Goal: Task Accomplishment & Management: Complete application form

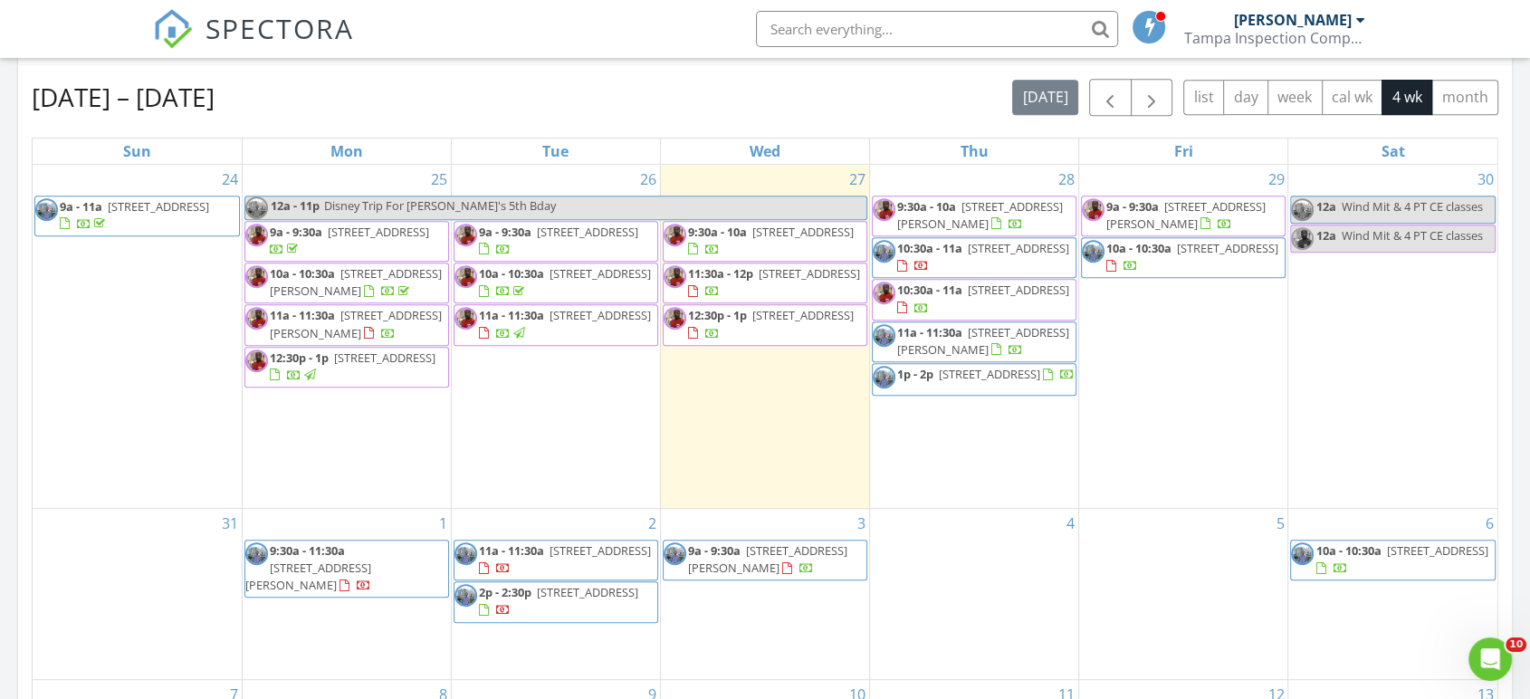
scroll to position [1680, 1562]
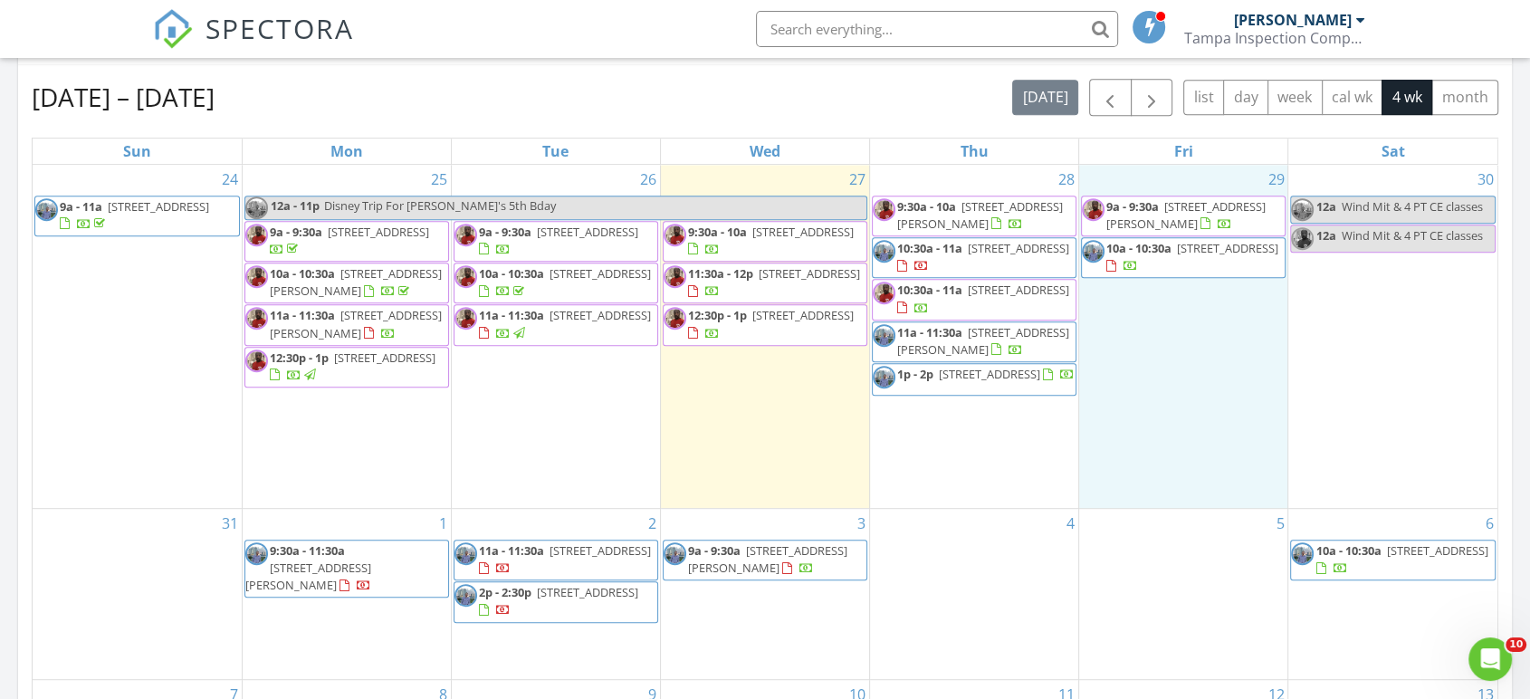
click at [1182, 346] on div "29 9a - 9:30a 10761 Standing Stone Dr, Wimauma 33598 10a - 10:30a 2417 Osprey A…" at bounding box center [1183, 336] width 208 height 343
click at [1185, 271] on link "Inspection" at bounding box center [1180, 271] width 93 height 29
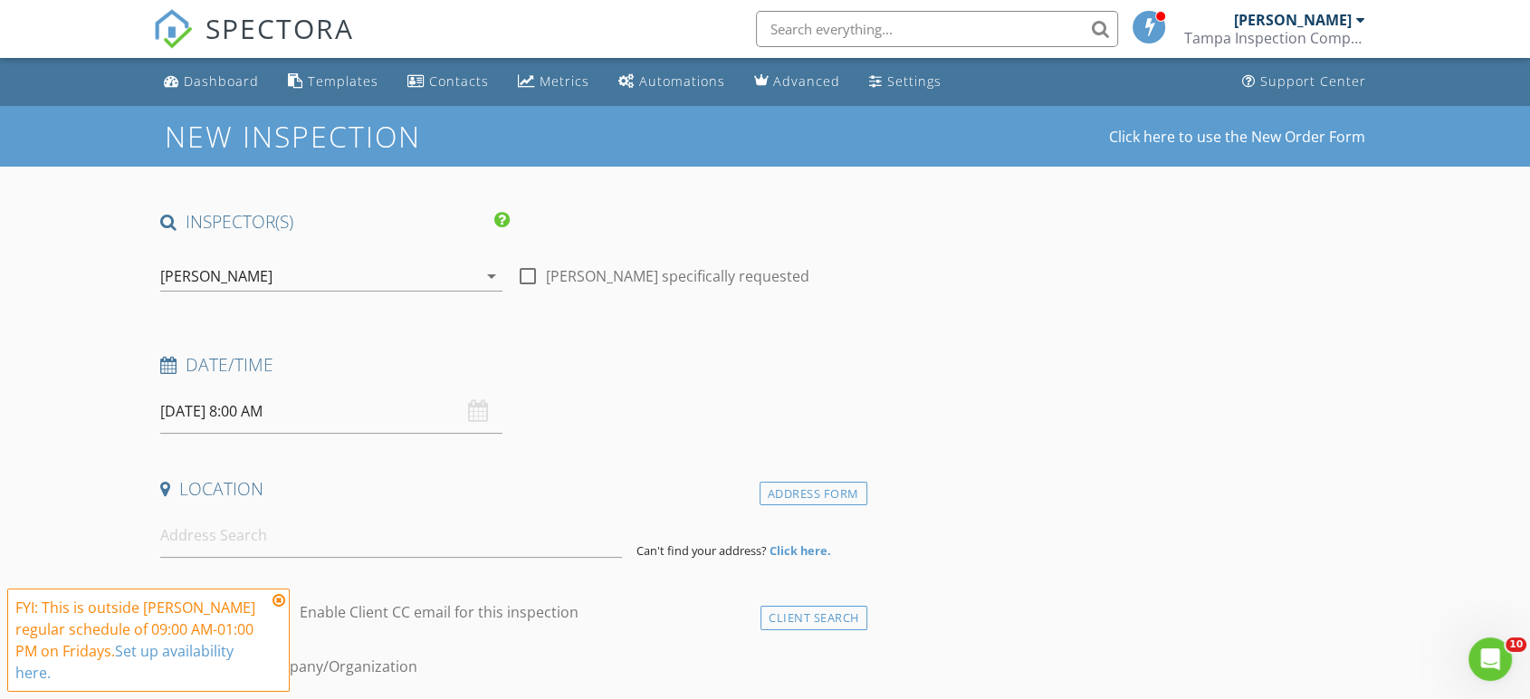
click at [860, 41] on input "text" at bounding box center [937, 29] width 362 height 36
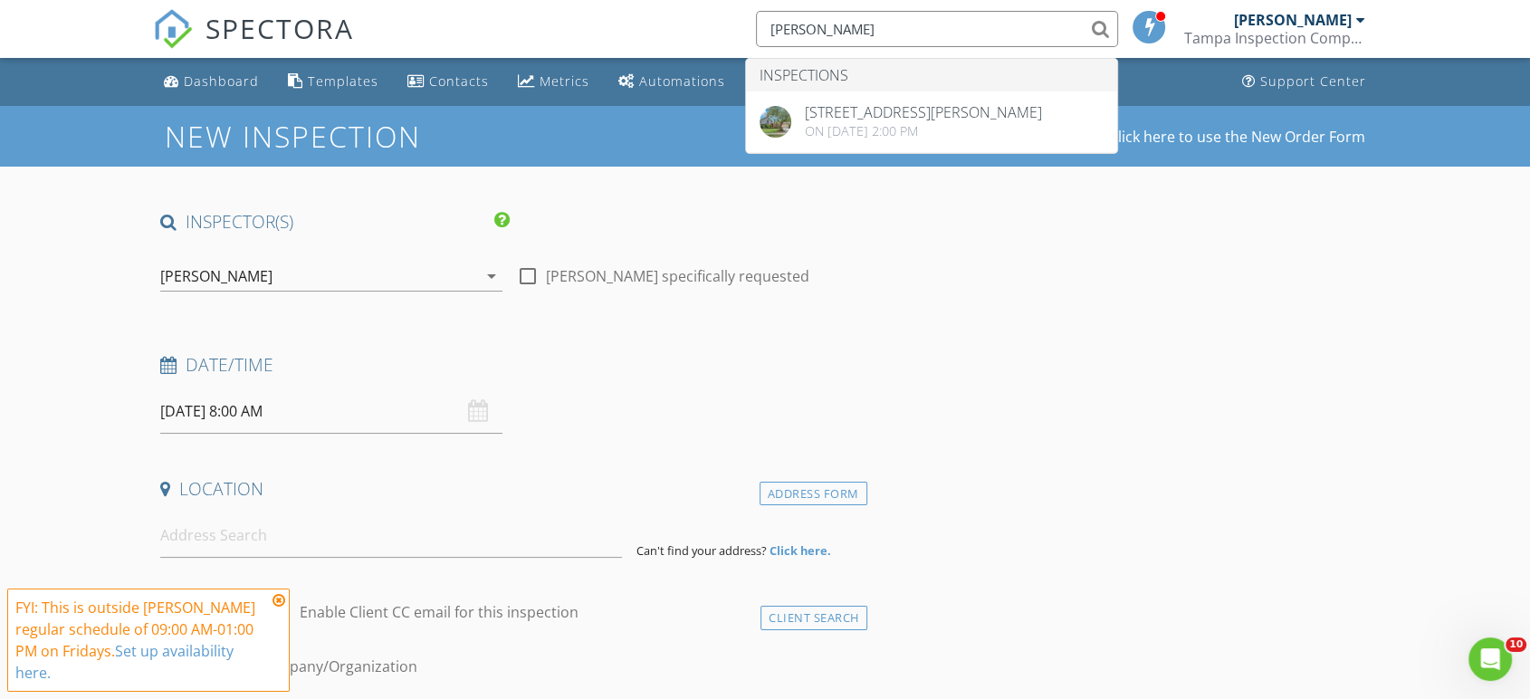
type input "lisa shiflet"
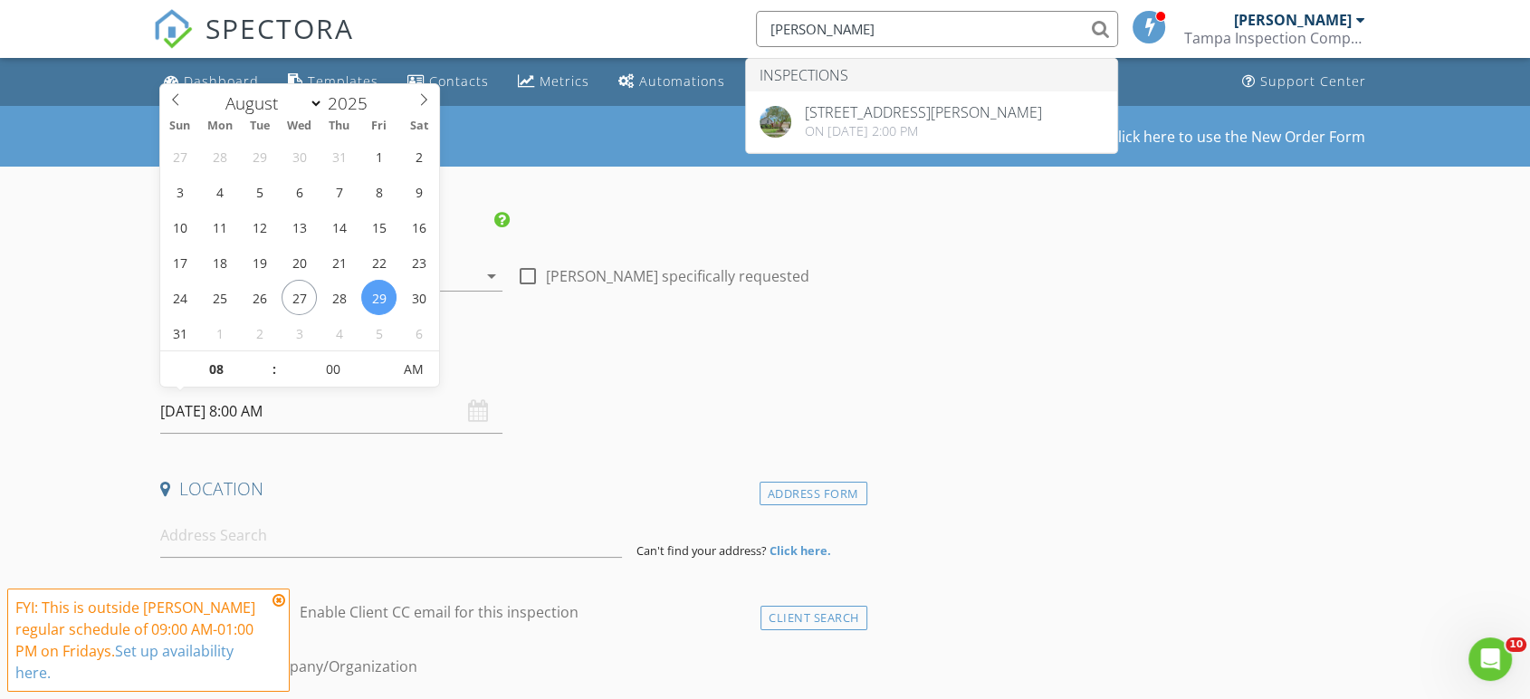
click at [254, 418] on input "08/29/2025 8:00 AM" at bounding box center [331, 411] width 342 height 44
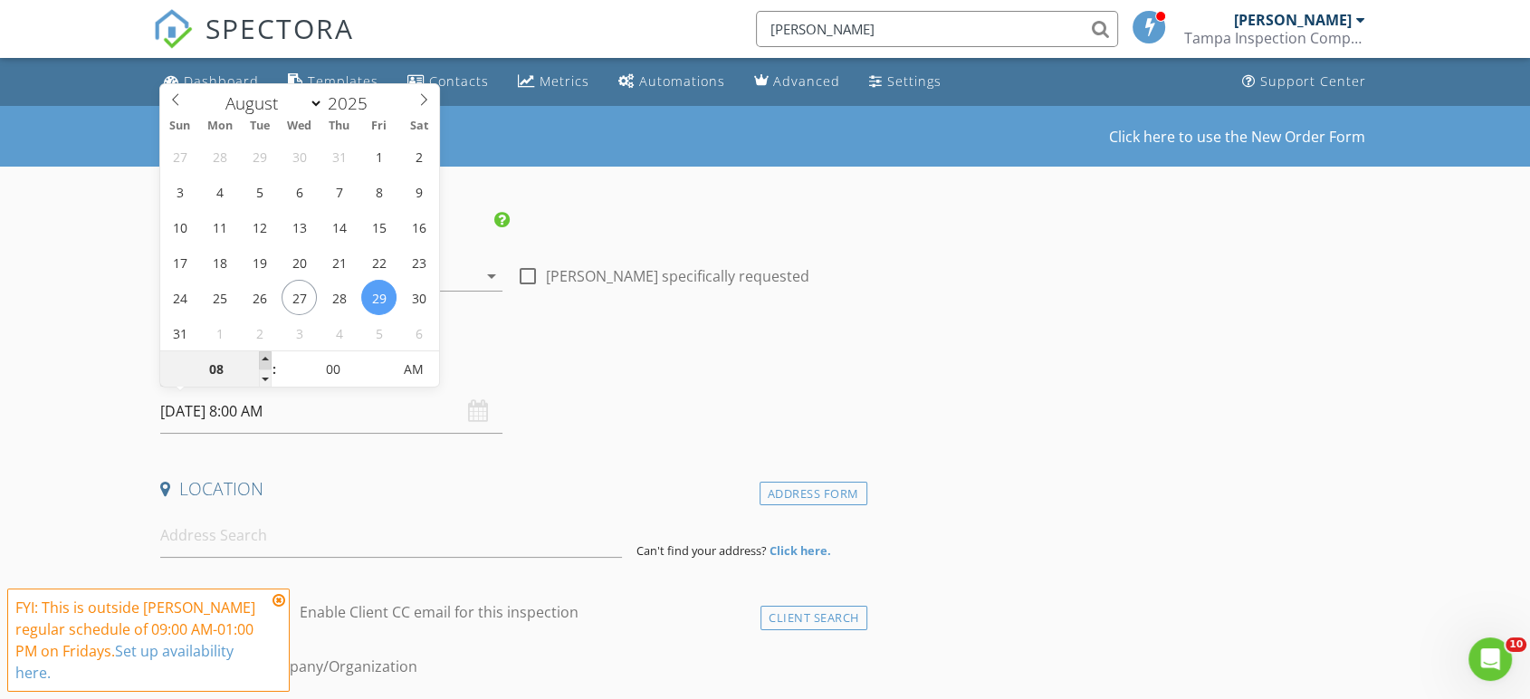
type input "09"
type input "08/29/2025 9:00 AM"
click at [264, 361] on span at bounding box center [265, 360] width 13 height 18
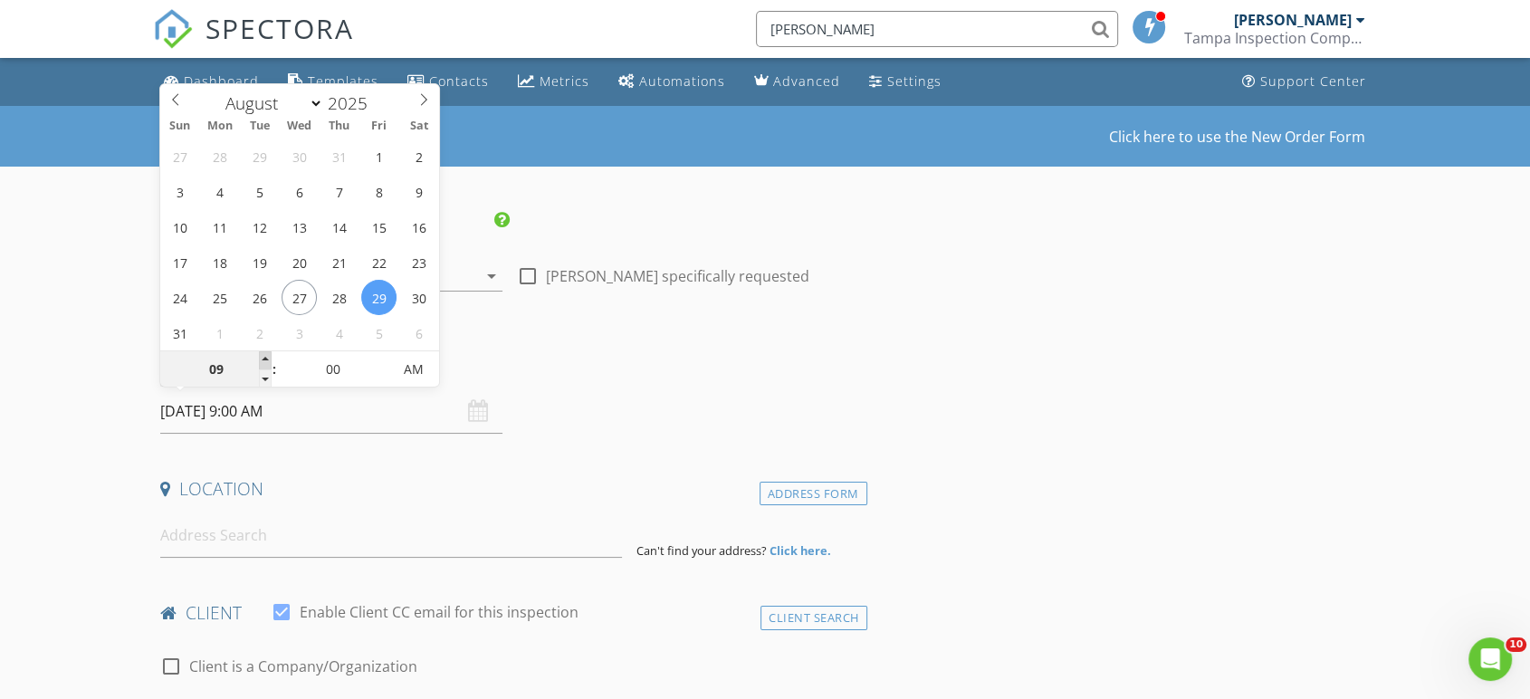
type input "10"
type input "08/29/2025 10:00 AM"
click at [264, 361] on span at bounding box center [265, 360] width 13 height 18
type input "11"
type input "08/29/2025 11:00 AM"
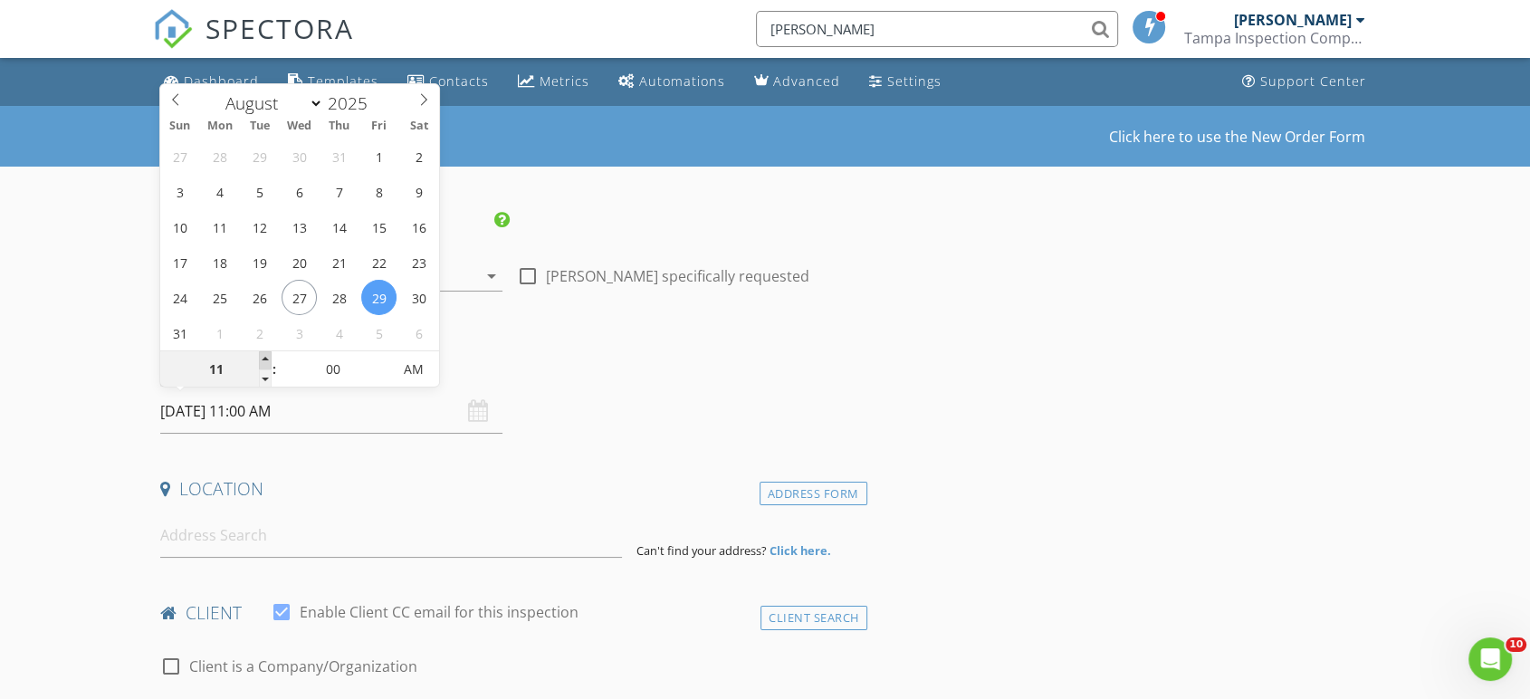
click at [264, 361] on span at bounding box center [265, 360] width 13 height 18
type input "12"
type input "08/29/2025 12:00 PM"
click at [264, 361] on span at bounding box center [265, 360] width 13 height 18
type input "01"
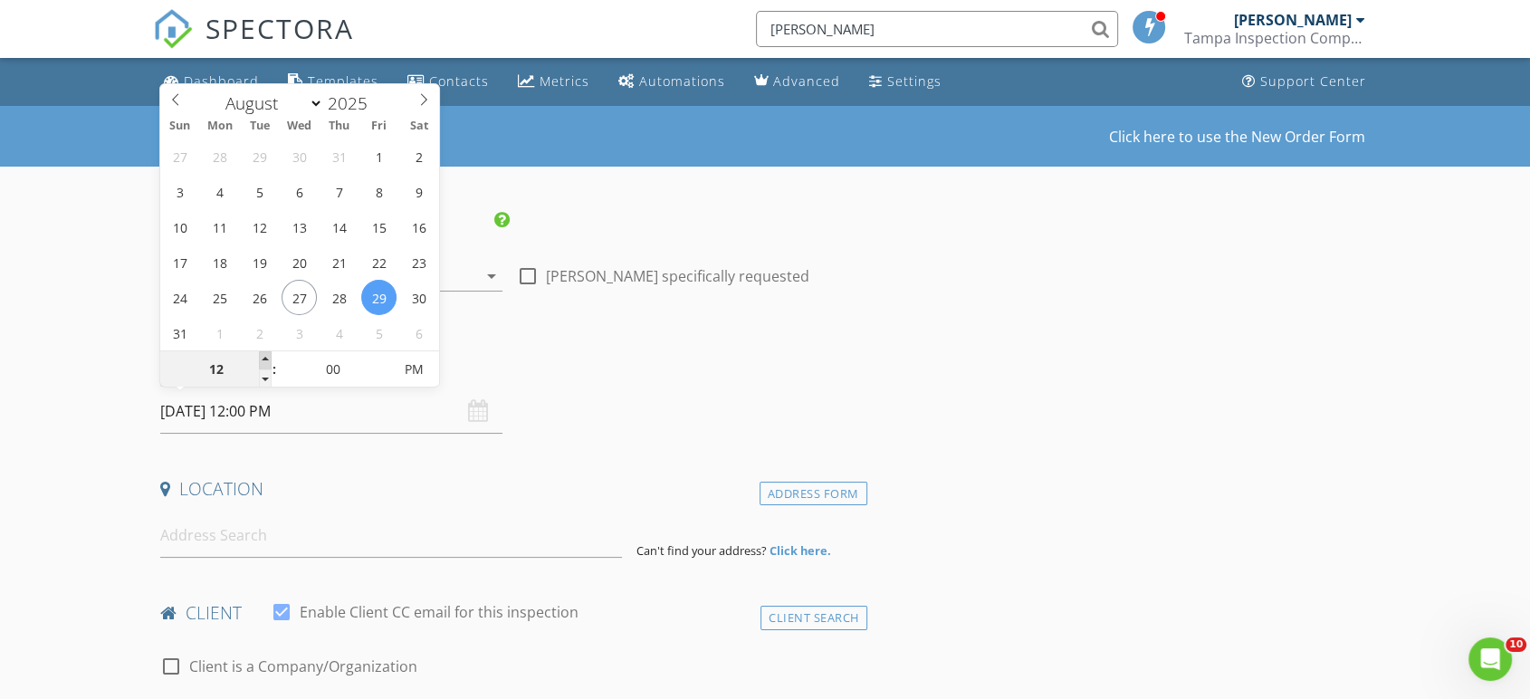
type input "08/29/2025 1:00 PM"
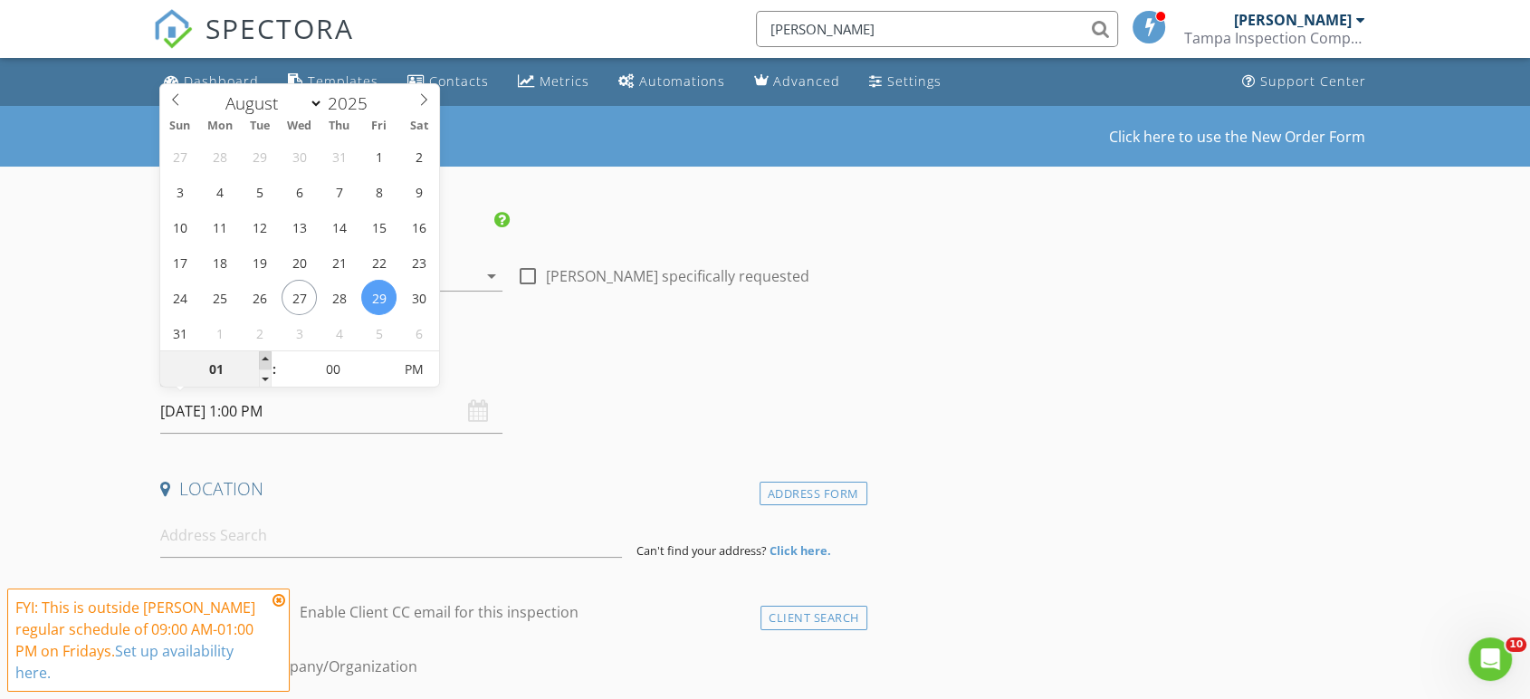
click at [264, 361] on span at bounding box center [265, 360] width 13 height 18
type input "05"
type input "08/29/2025 1:05 PM"
click at [384, 358] on span at bounding box center [382, 360] width 13 height 18
type input "10"
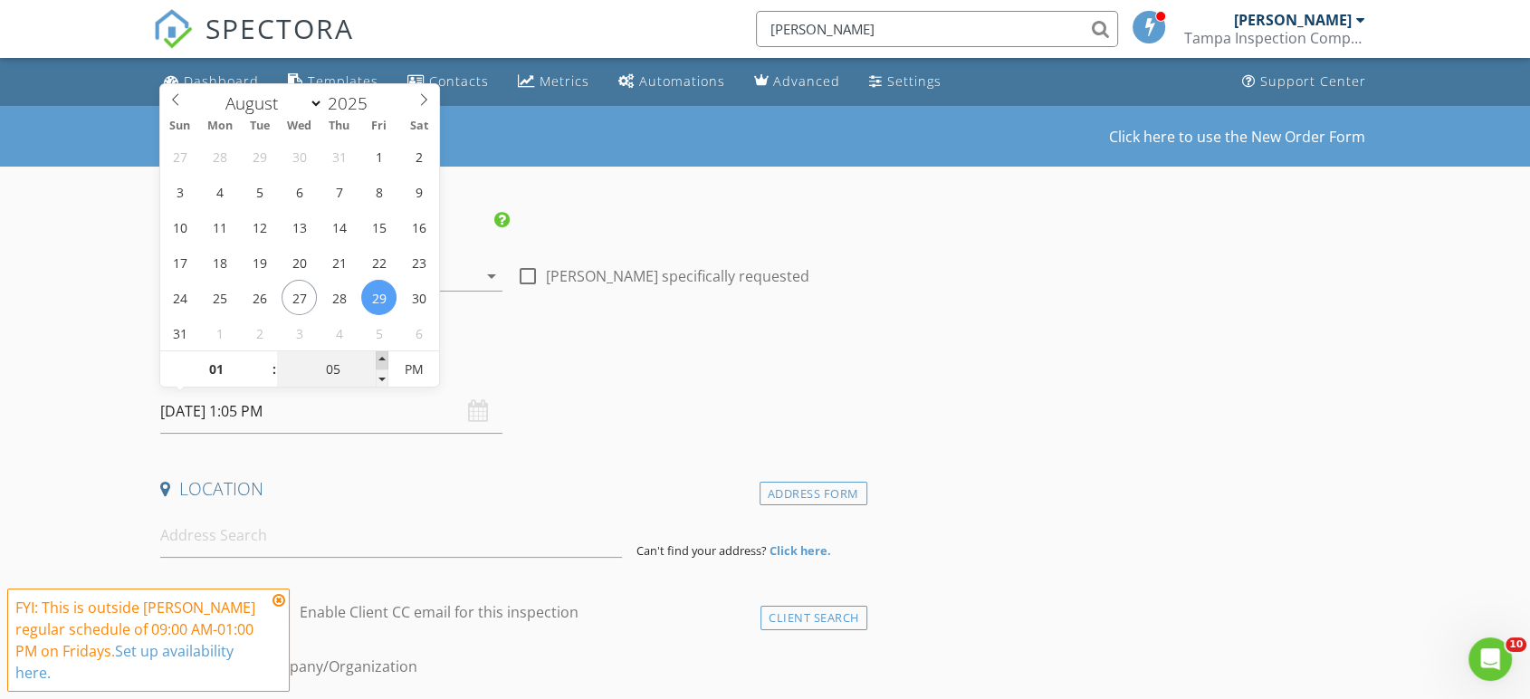
type input "08/29/2025 1:10 PM"
click at [384, 358] on span at bounding box center [382, 360] width 13 height 18
type input "15"
type input "[DATE] 1:15 PM"
click at [384, 358] on span at bounding box center [382, 360] width 13 height 18
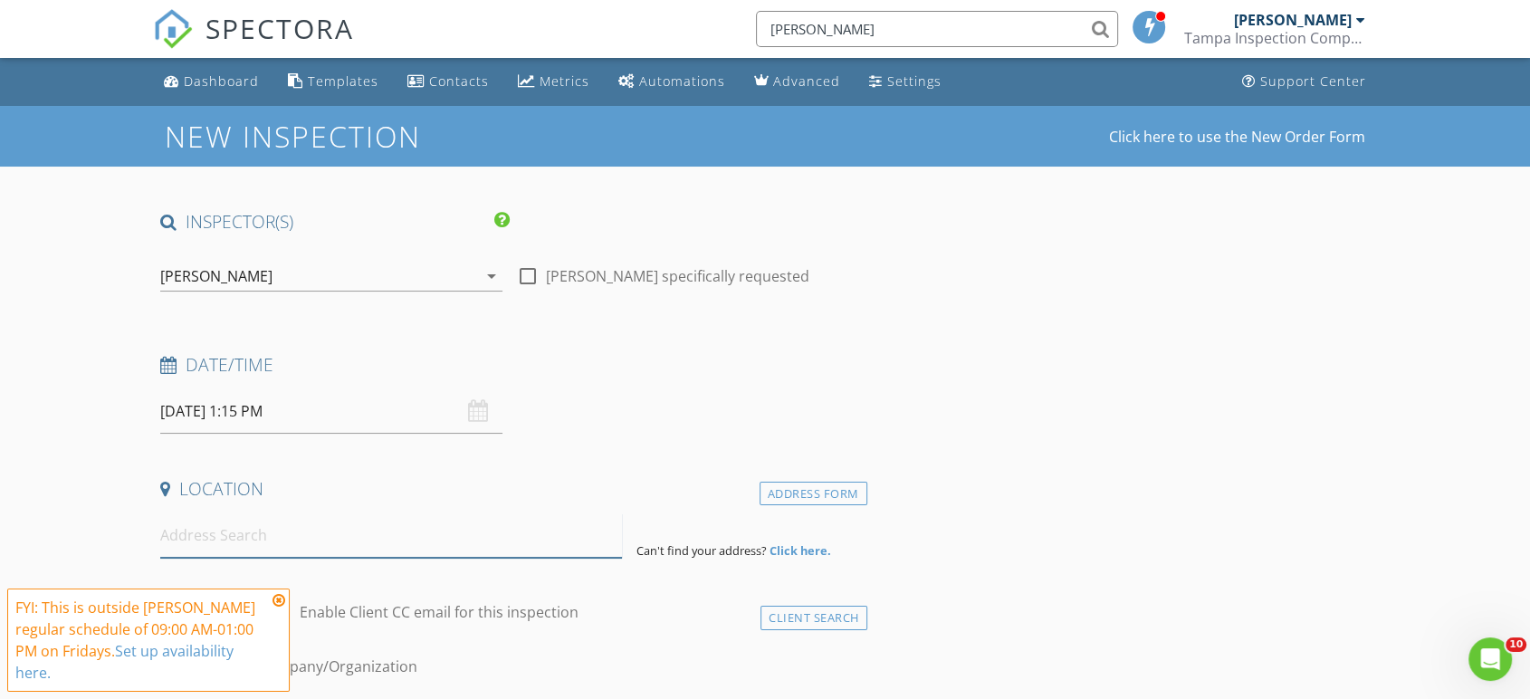
drag, startPoint x: 255, startPoint y: 557, endPoint x: 273, endPoint y: 548, distance: 20.2
click at [273, 548] on input at bounding box center [391, 535] width 462 height 44
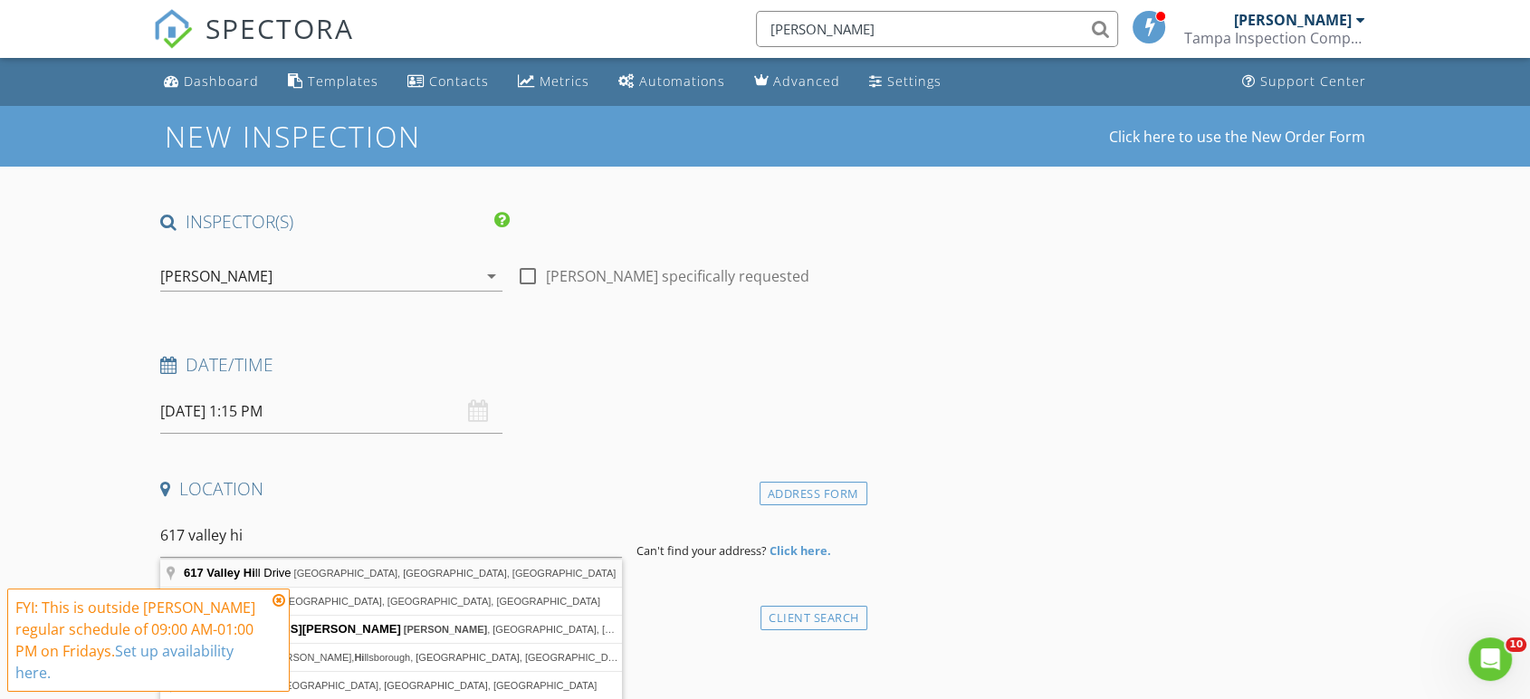
type input "617 Valley Hill Drive, Brandon, FL, USA"
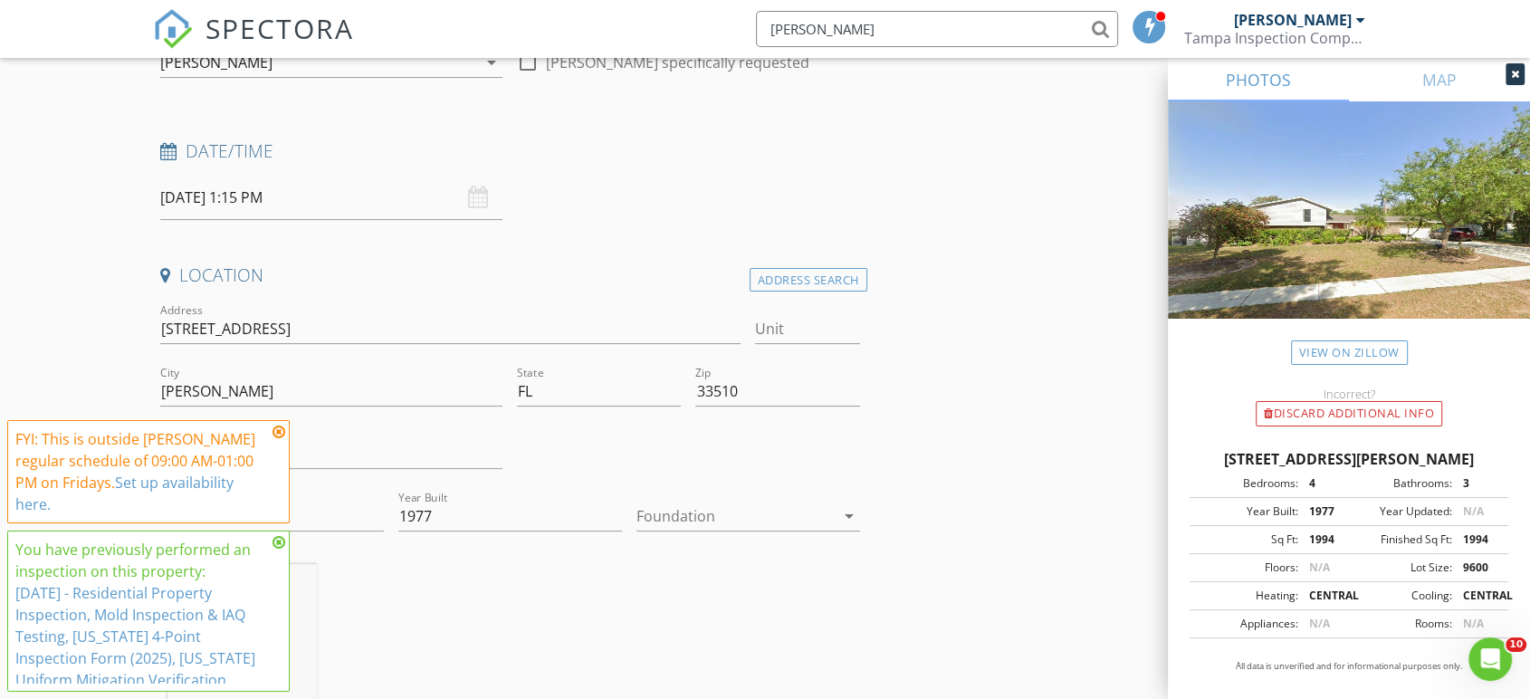
scroll to position [215, 0]
click at [279, 435] on icon at bounding box center [279, 432] width 13 height 14
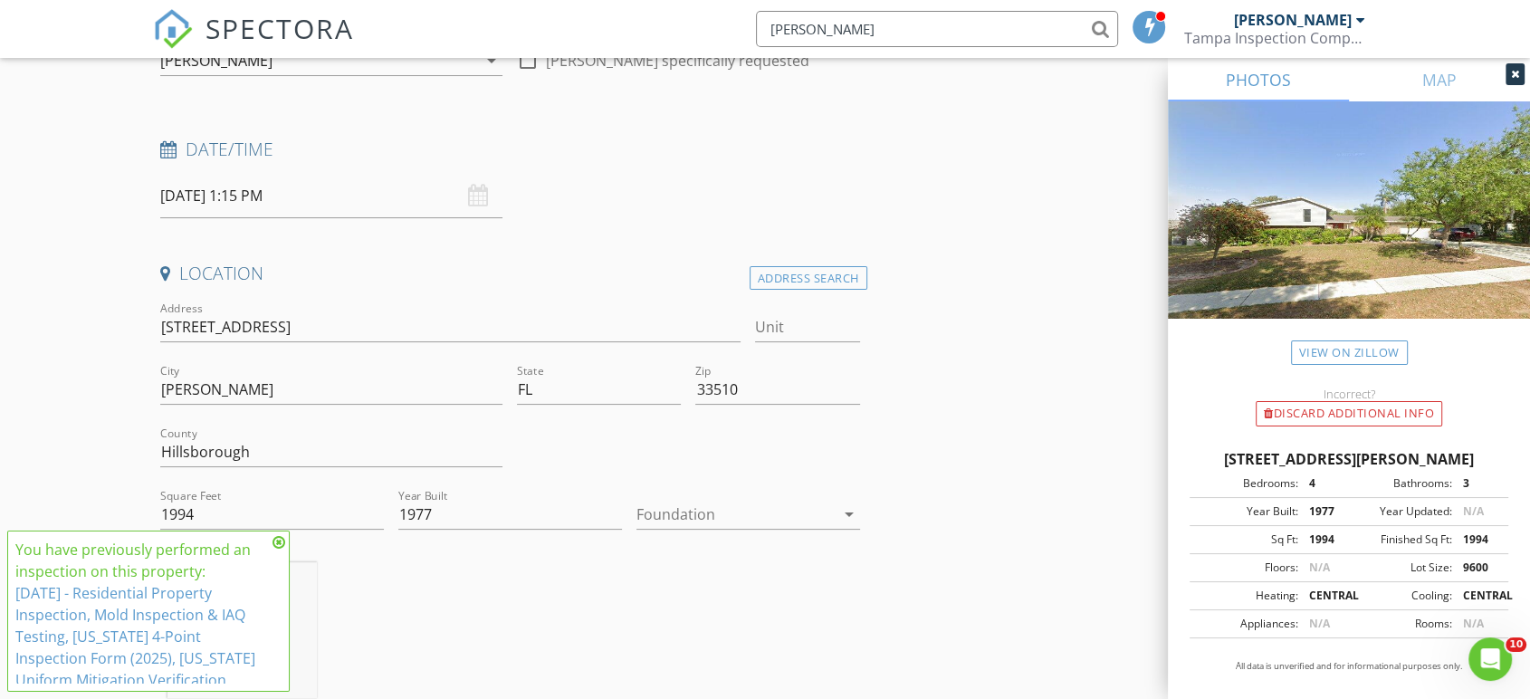
click at [279, 541] on icon at bounding box center [279, 542] width 13 height 14
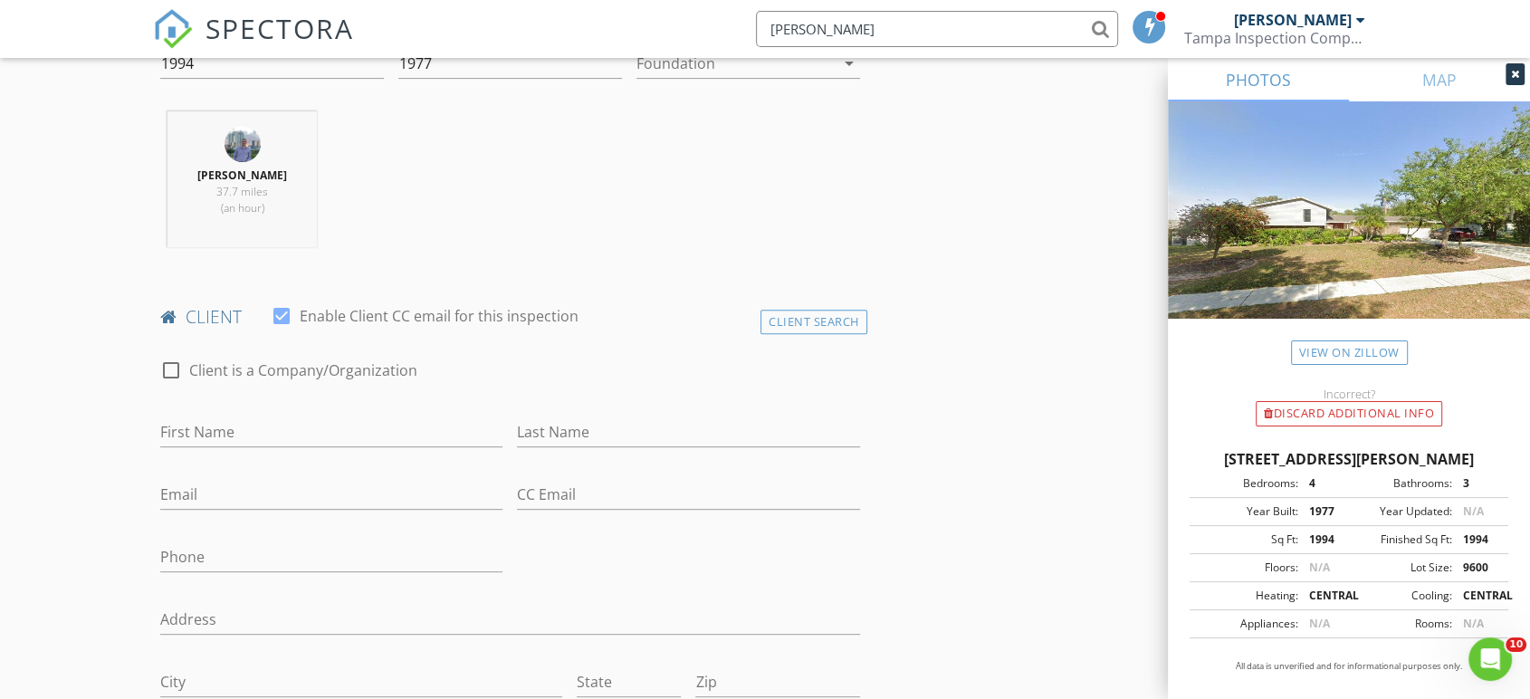
scroll to position [666, 0]
click at [331, 429] on input "First Name" at bounding box center [331, 432] width 342 height 30
type input "Lisa"
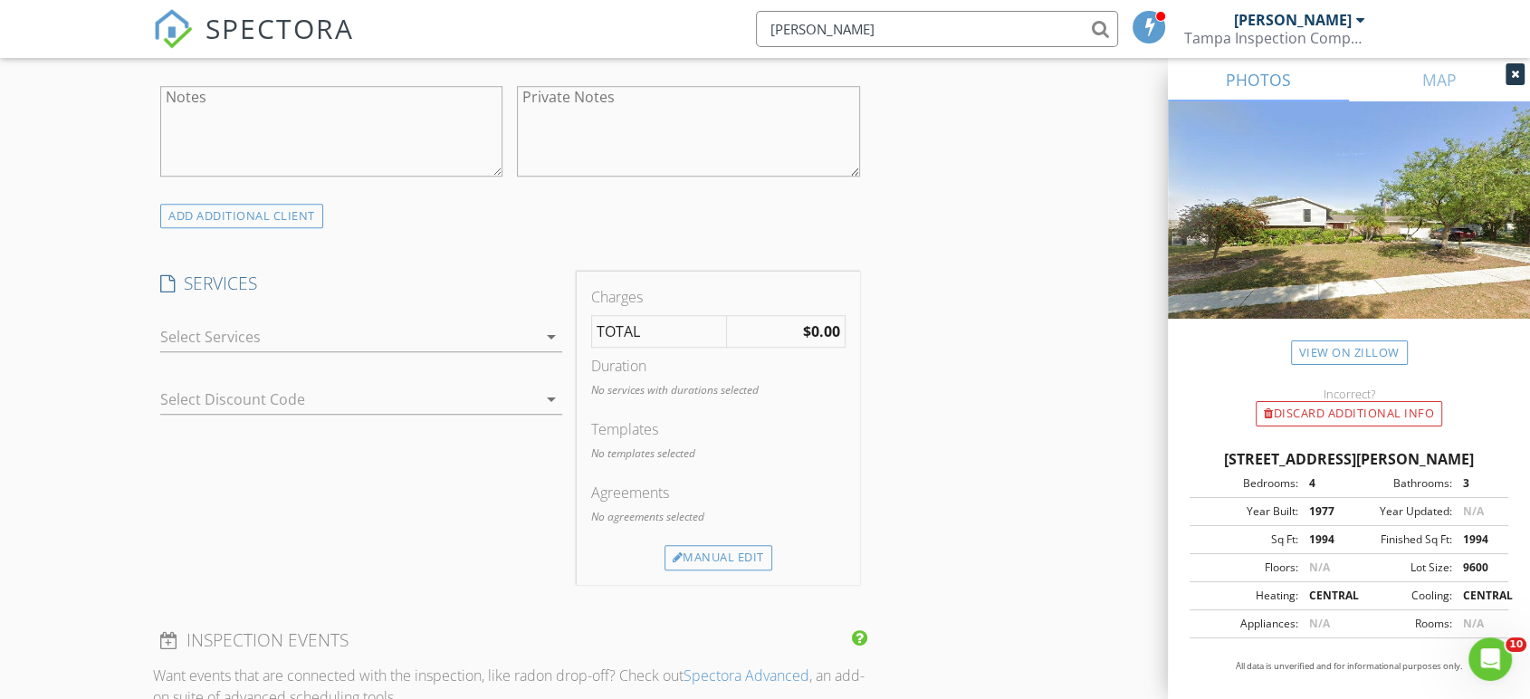
scroll to position [1318, 0]
type input "[PERSON_NAME]"
click at [327, 352] on div "arrow_drop_down" at bounding box center [361, 347] width 402 height 48
click at [359, 332] on div at bounding box center [348, 337] width 377 height 29
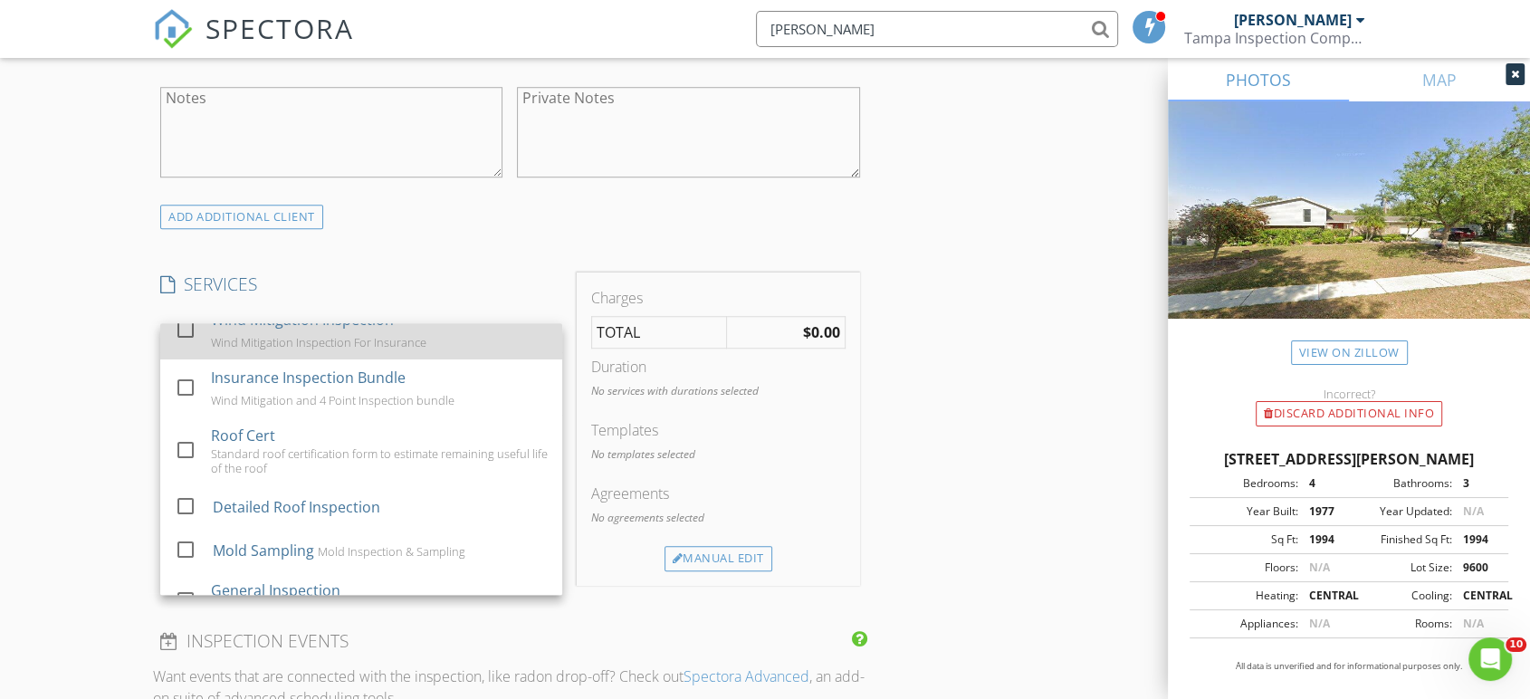
scroll to position [158, 0]
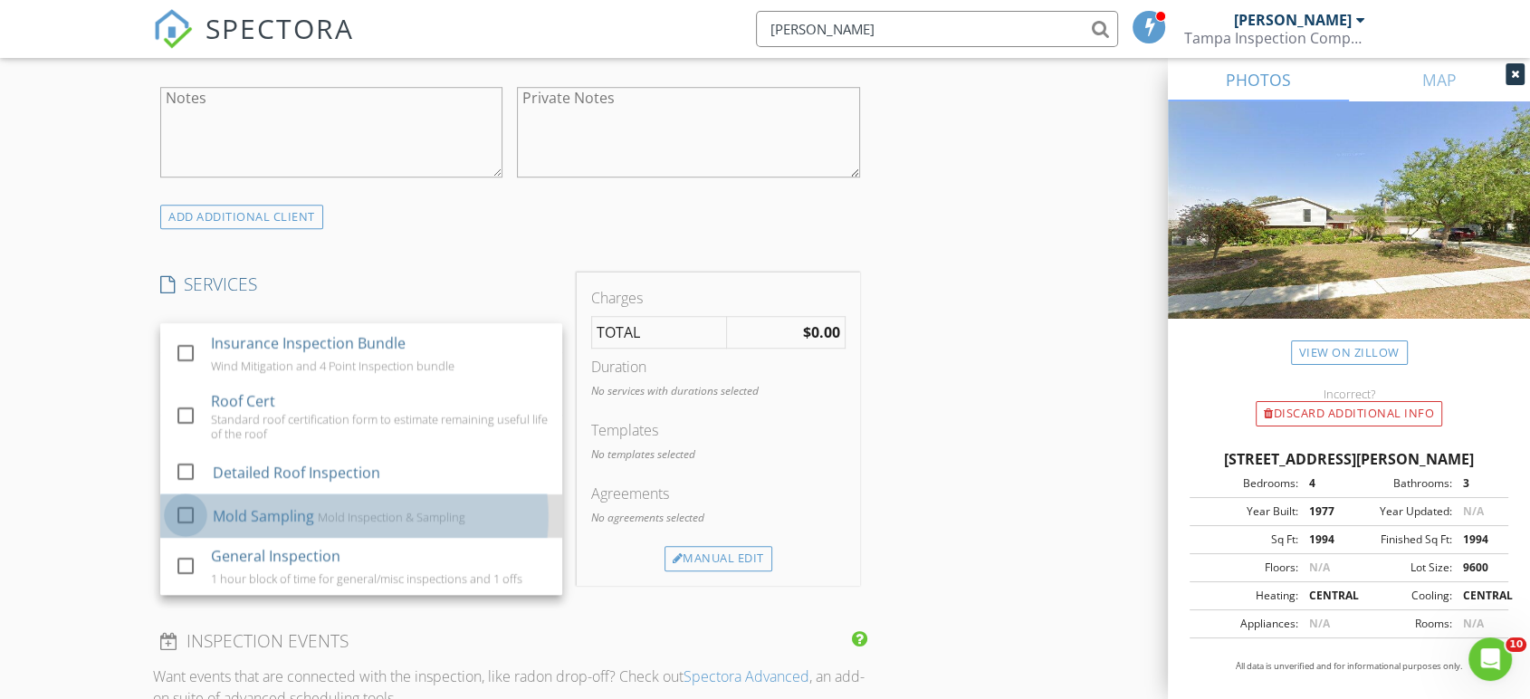
click at [188, 510] on div at bounding box center [185, 515] width 31 height 31
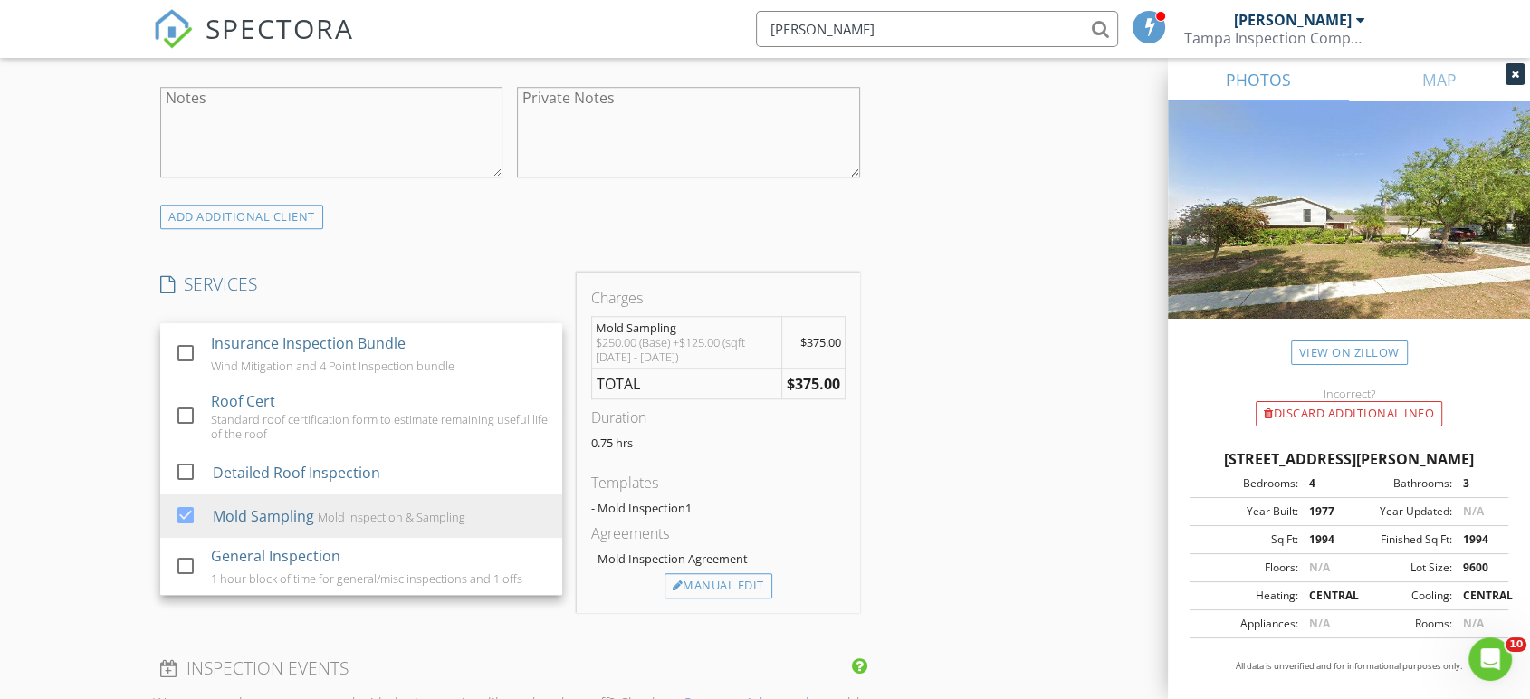
click at [861, 428] on div "Charges Mold Sampling $250.00 (Base) +$125.00 (sqft 1000 - 2000) $375.00 TOTAL …" at bounding box center [719, 443] width 298 height 340
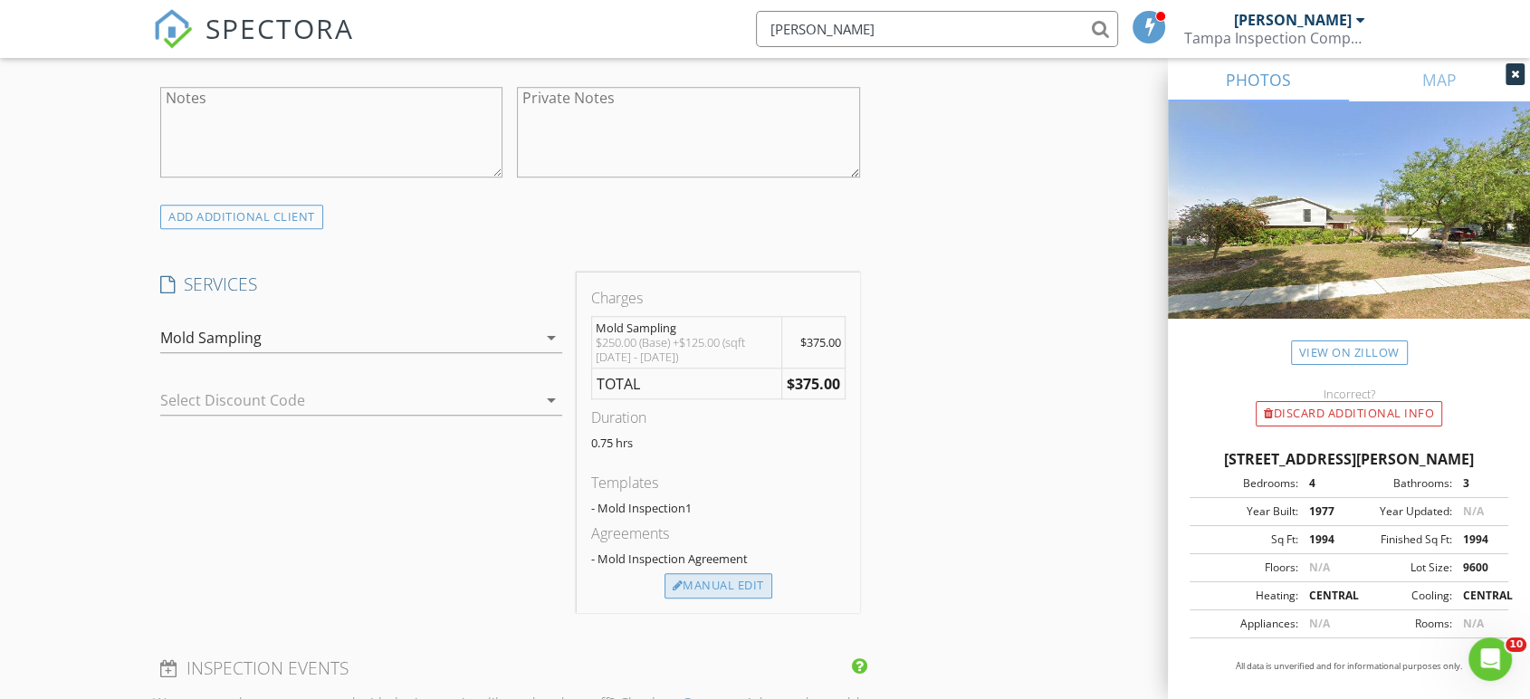
click at [731, 585] on div "Manual Edit" at bounding box center [719, 585] width 108 height 25
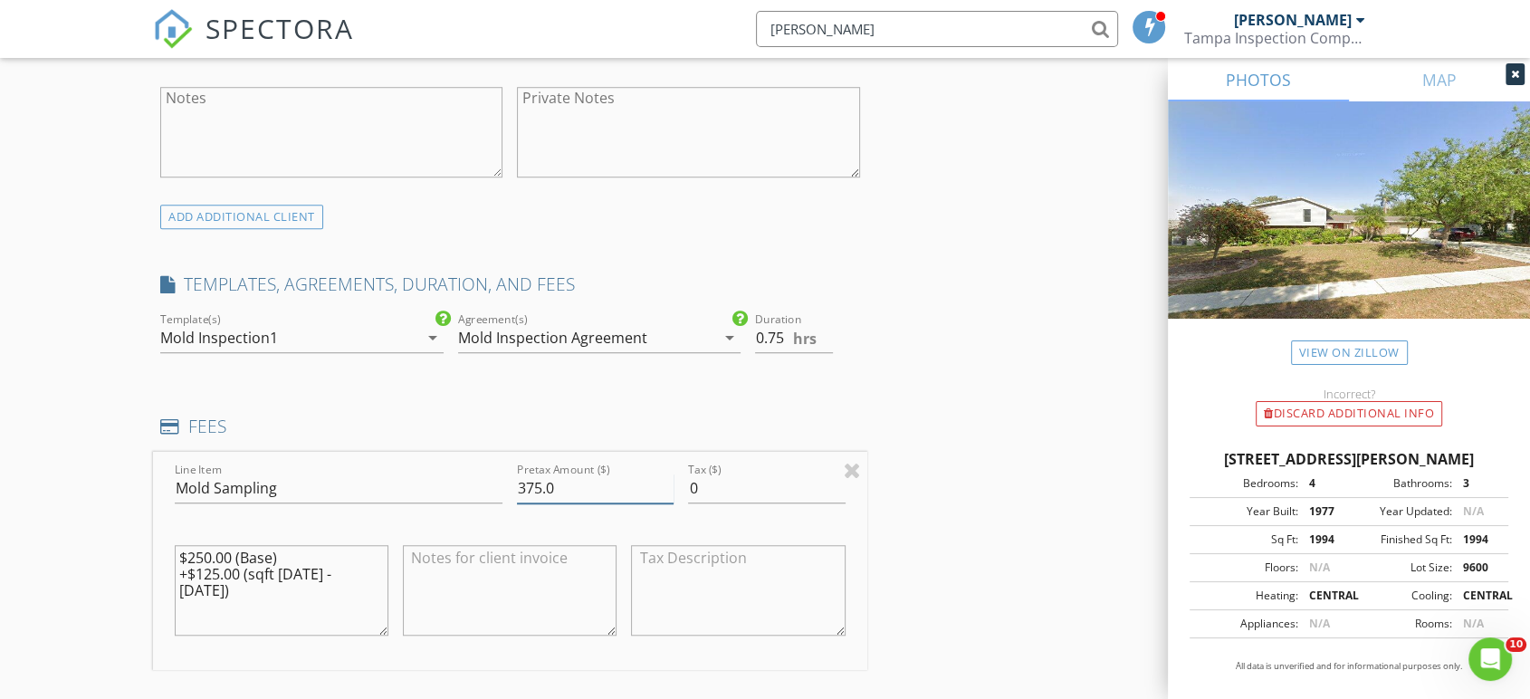
click at [589, 475] on input "375.0" at bounding box center [595, 489] width 157 height 30
type input "125"
click at [963, 366] on div "INSPECTOR(S) check_box Kyle Barrilleaux PRIMARY check_box_outline_blank Mykhael…" at bounding box center [765, 498] width 1224 height 3212
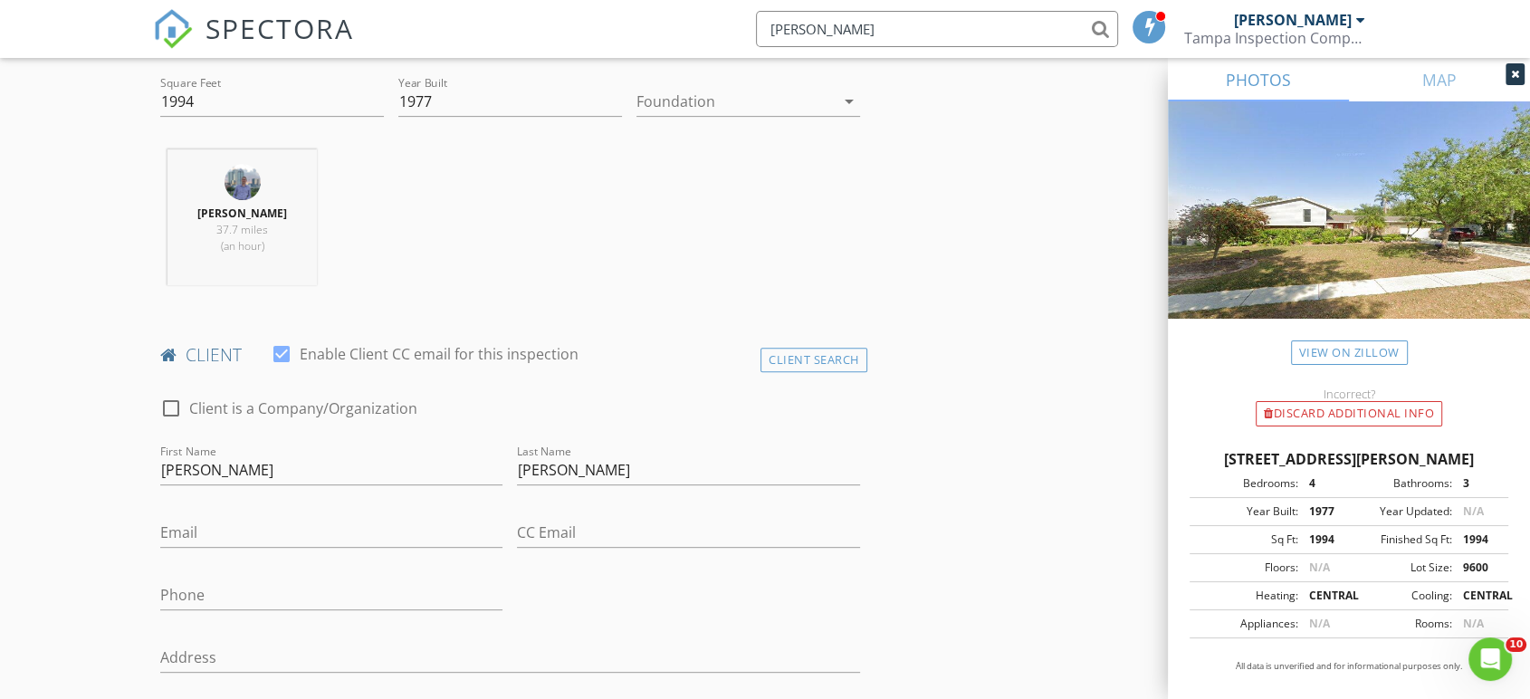
scroll to position [727, 0]
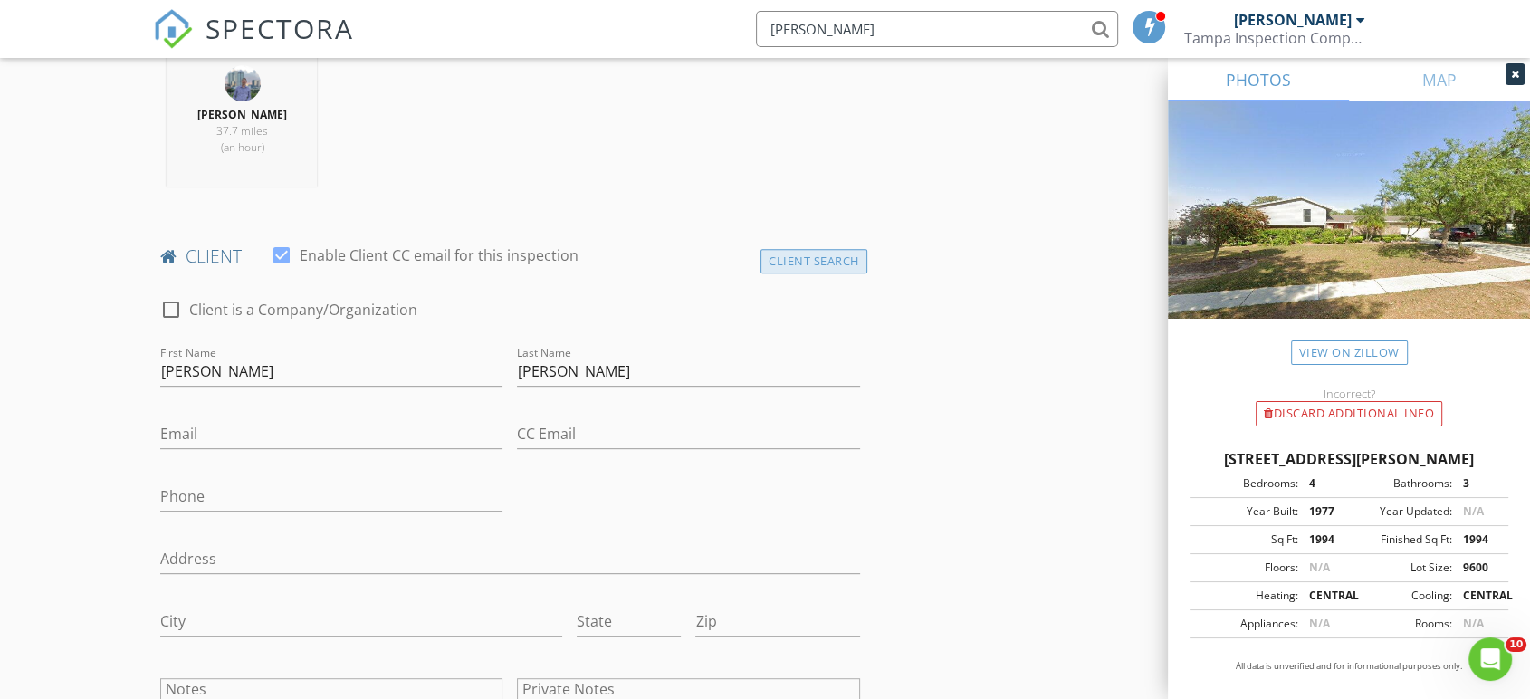
click at [775, 259] on div "Client Search" at bounding box center [814, 261] width 107 height 24
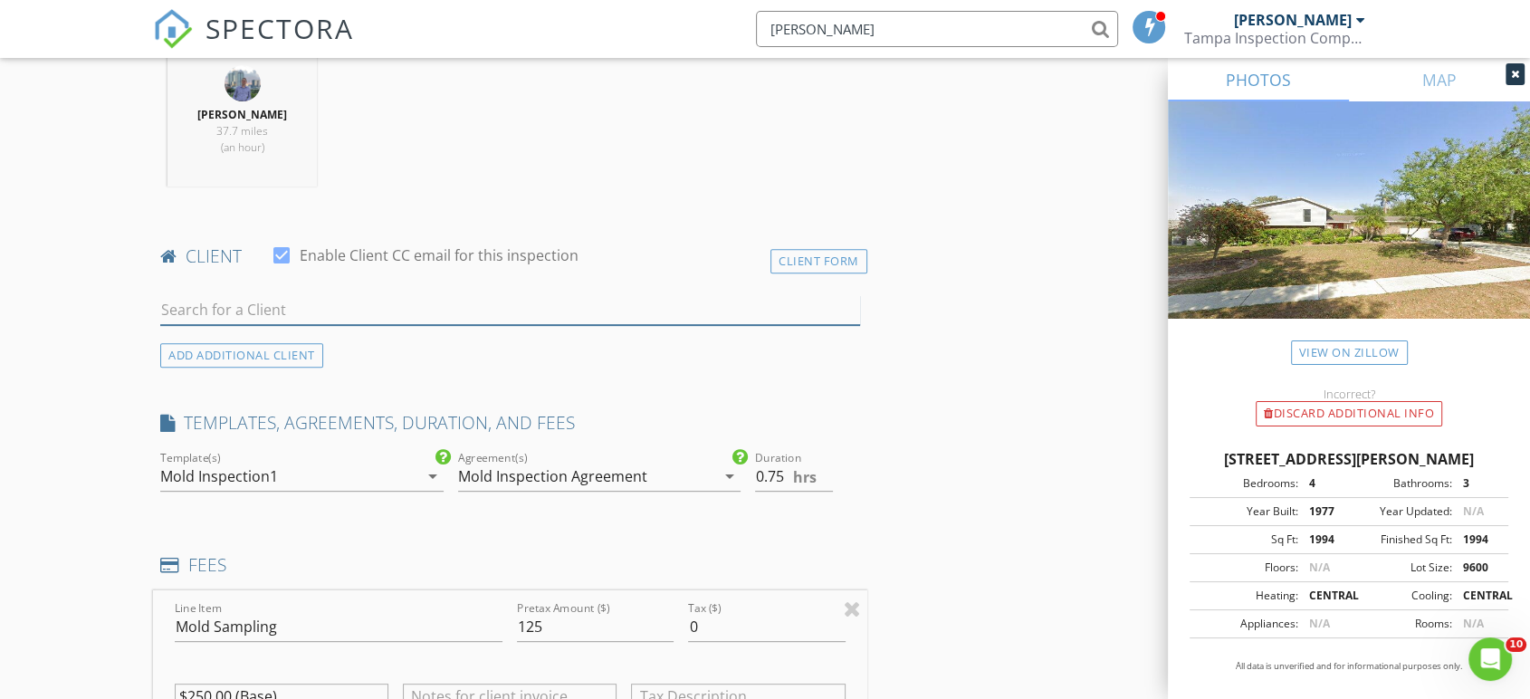
click at [377, 303] on input "text" at bounding box center [510, 310] width 700 height 30
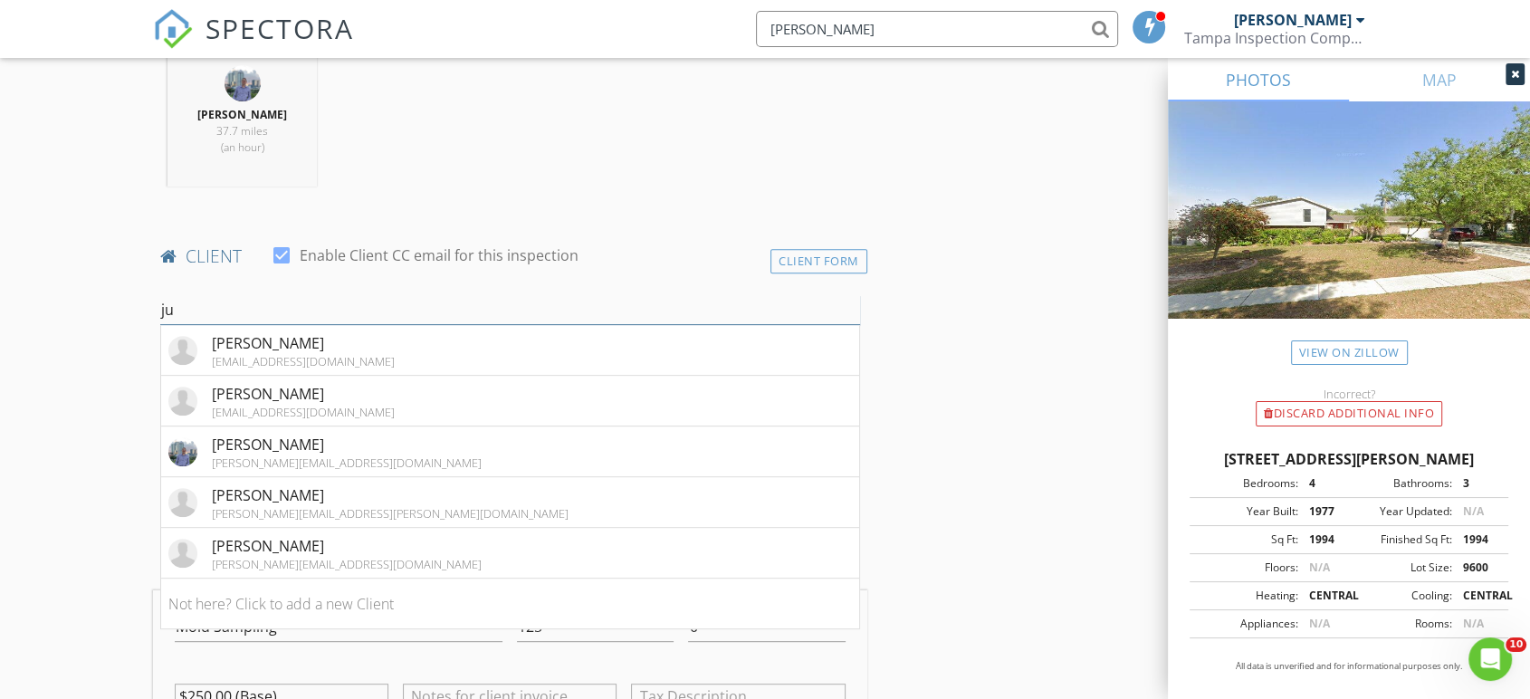
type input "j"
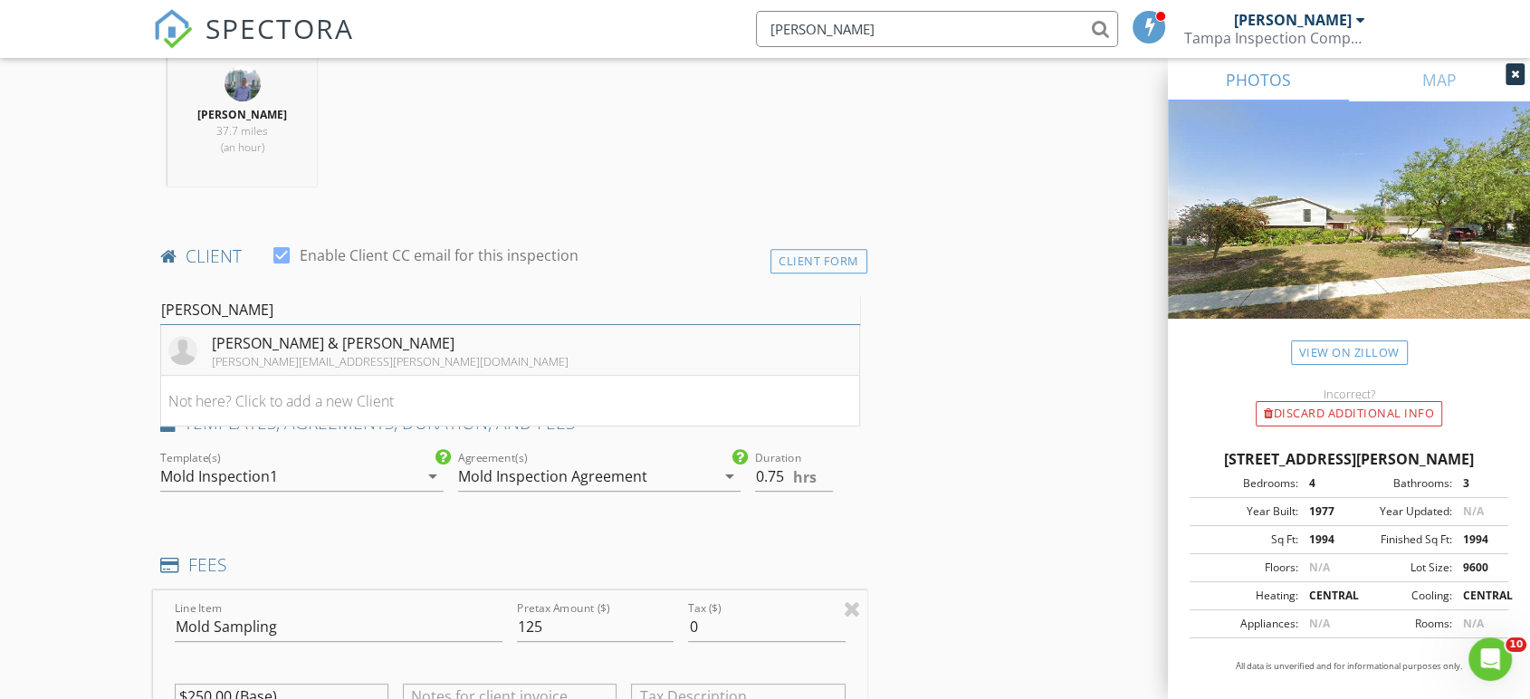
type input "lisa shif"
click at [355, 339] on li "Justin & Lisa Shiflet lisa.shiflet@gmail.com" at bounding box center [510, 350] width 698 height 51
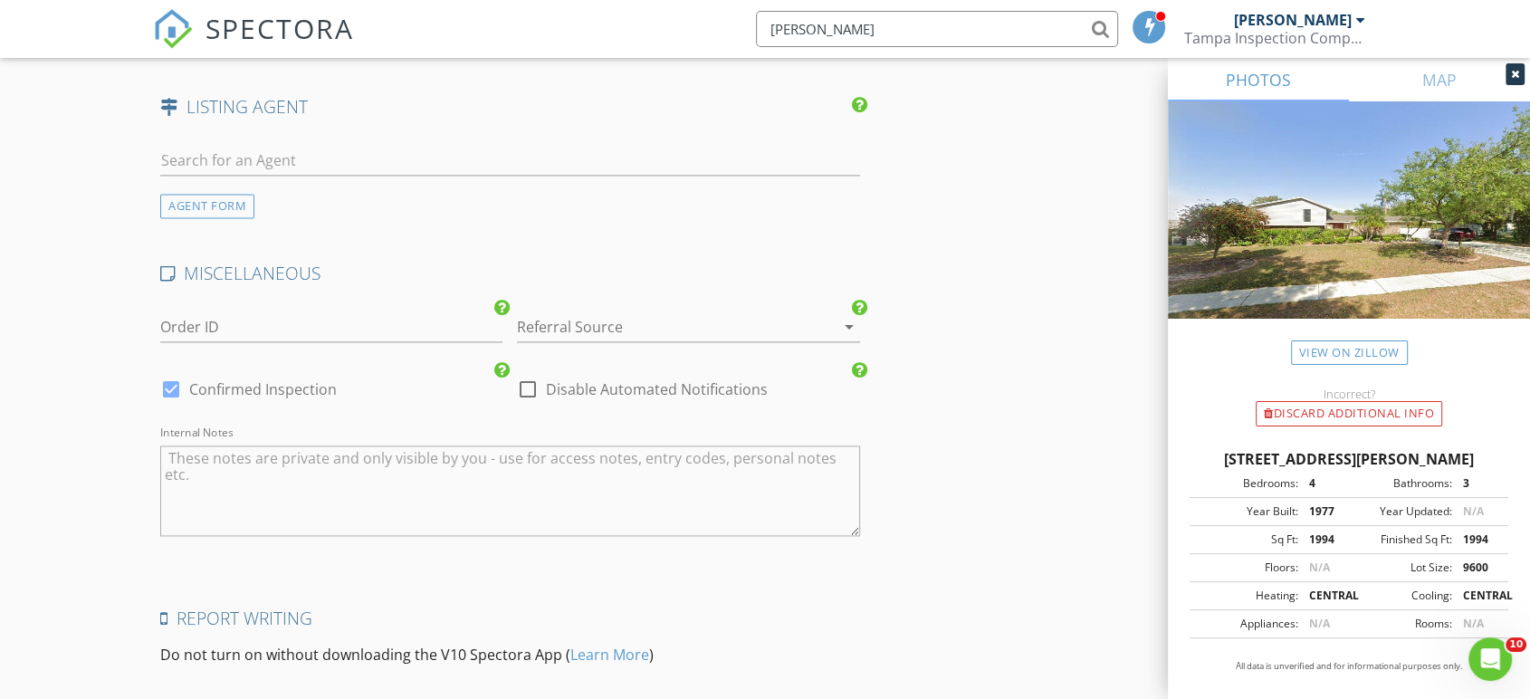
scroll to position [2583, 0]
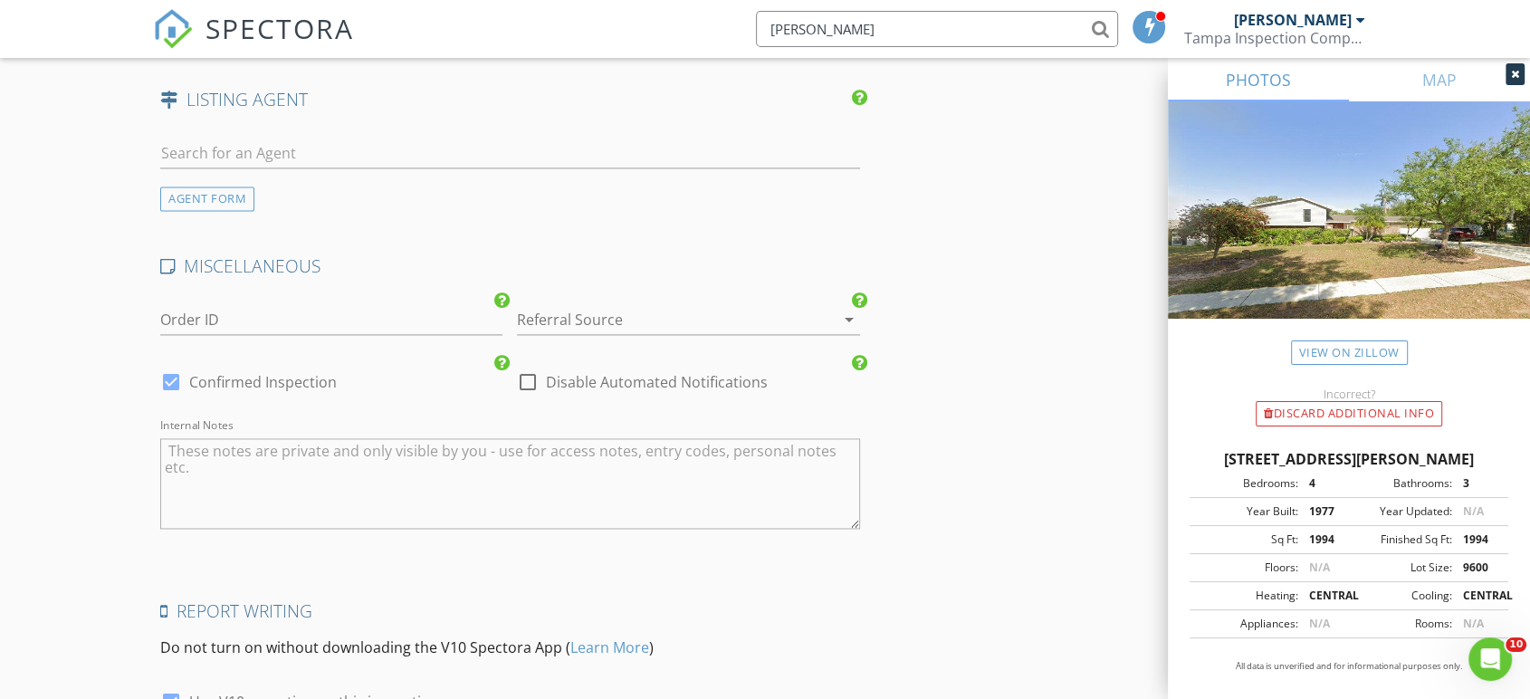
click at [546, 386] on label "Disable Automated Notifications" at bounding box center [657, 382] width 222 height 18
checkbox input "true"
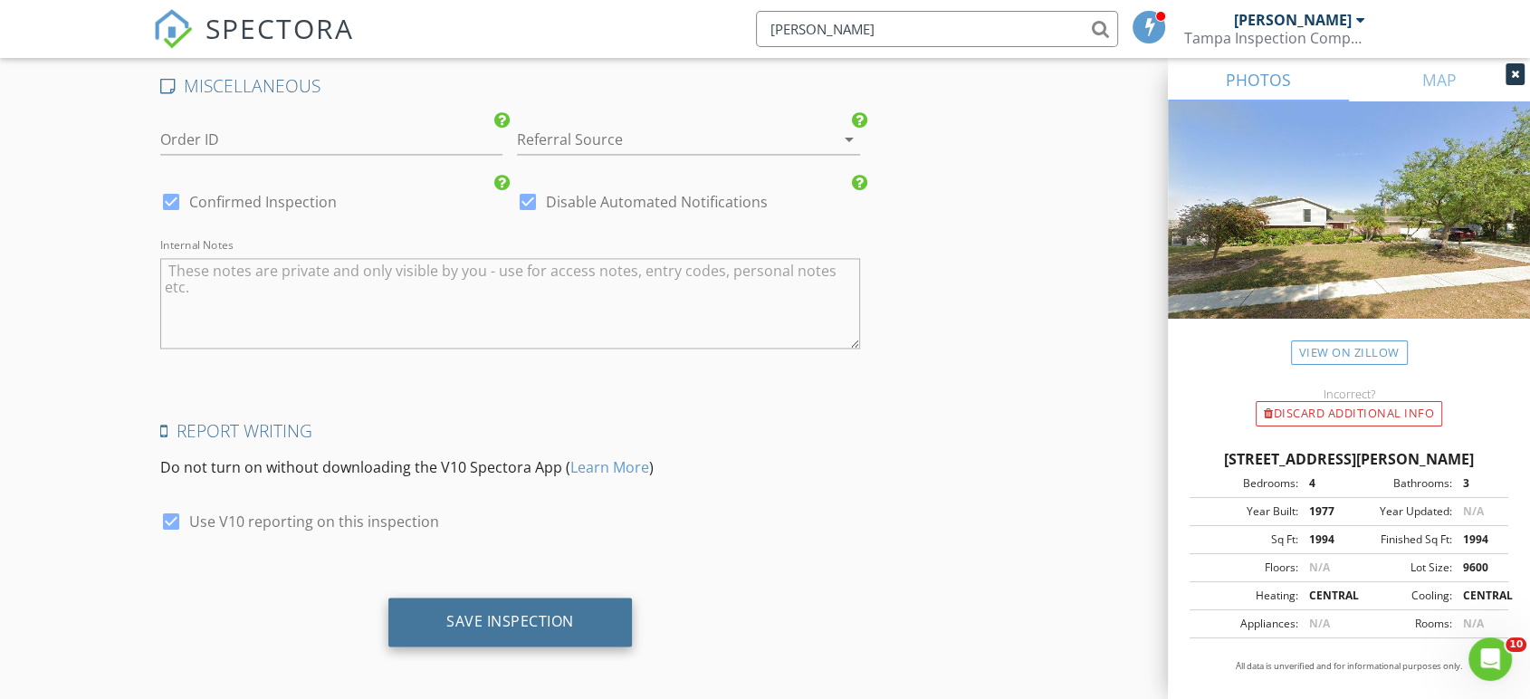
click at [560, 619] on div "Save Inspection" at bounding box center [510, 621] width 128 height 18
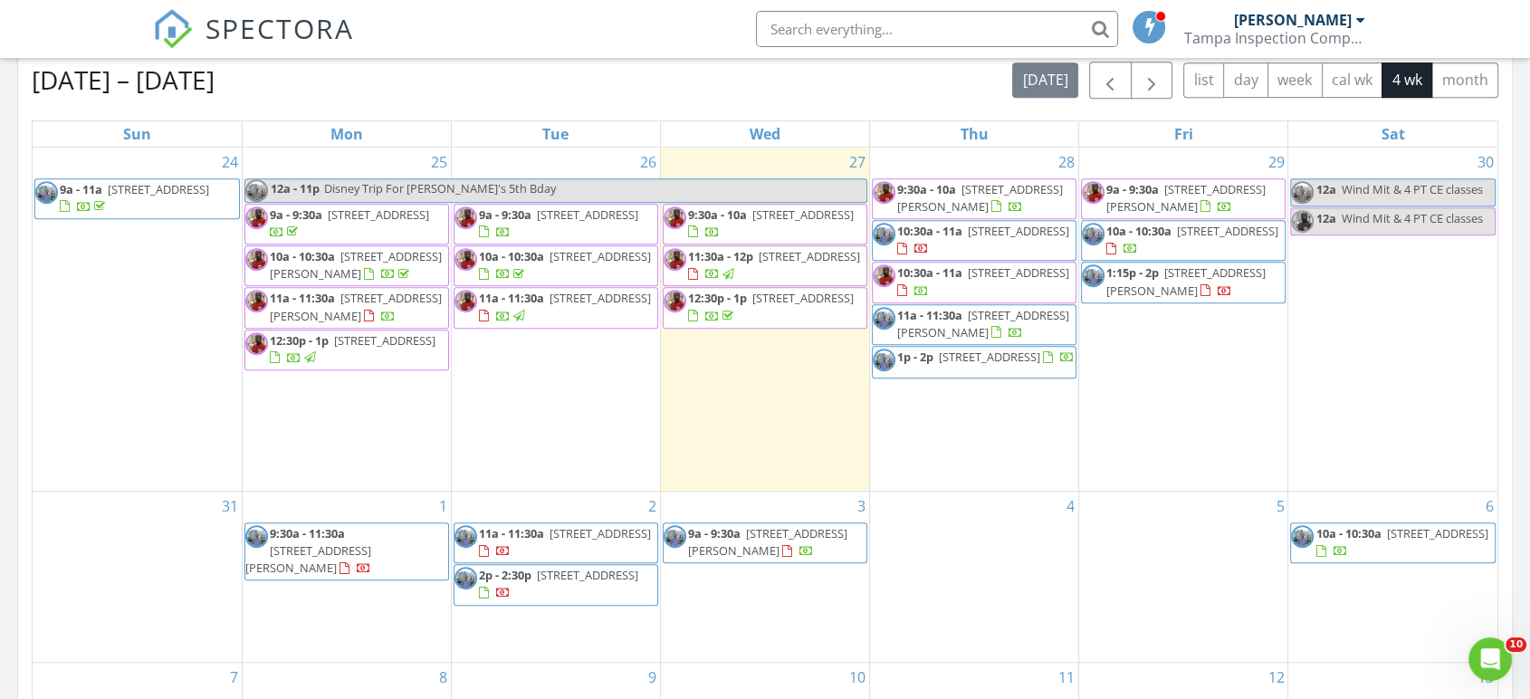
scroll to position [804, 0]
